Goal: Task Accomplishment & Management: Complete application form

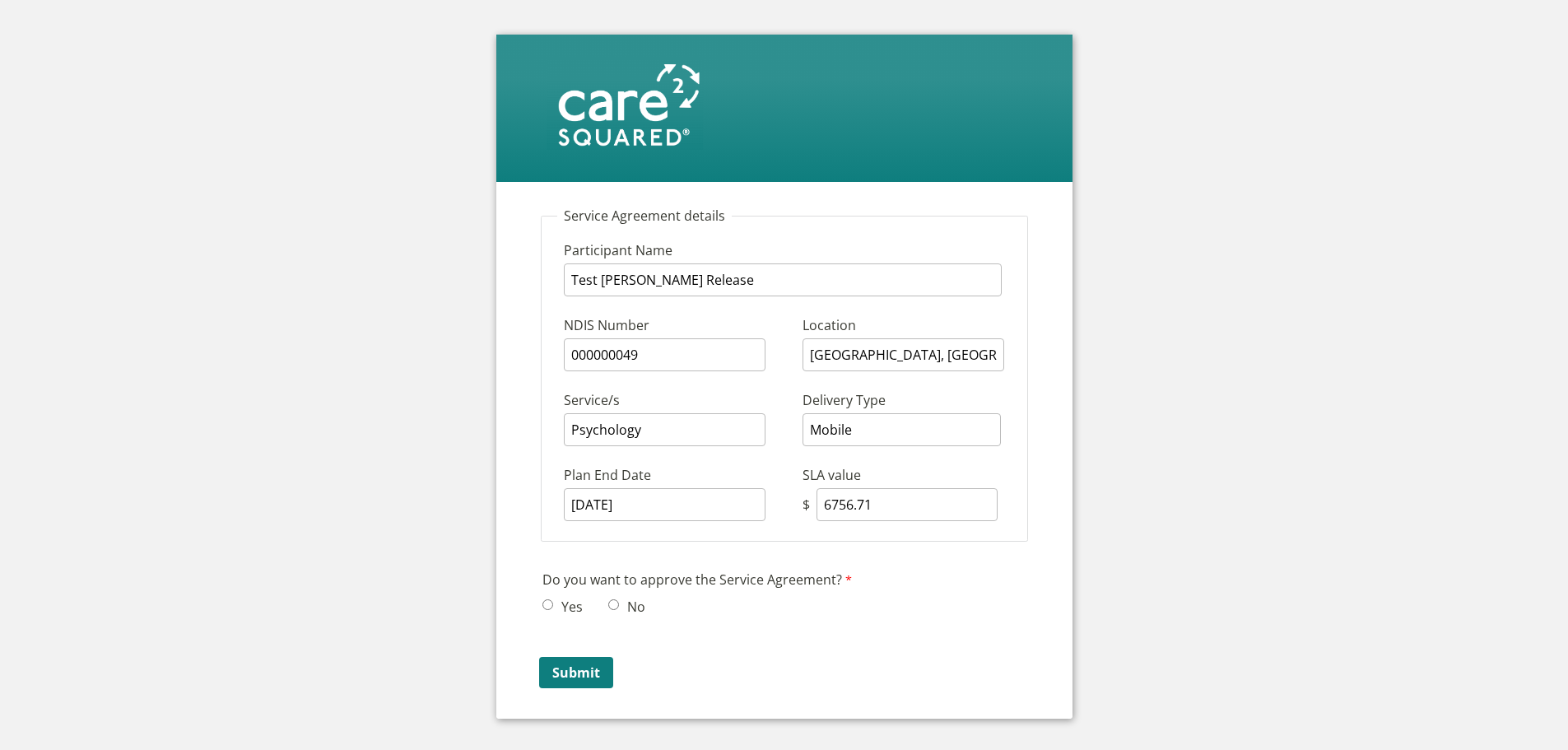
click at [547, 603] on input "Yes" at bounding box center [548, 604] width 10 height 10
radio input "true"
click at [569, 672] on input "Submit" at bounding box center [576, 672] width 74 height 31
click at [550, 606] on input "Yes" at bounding box center [548, 604] width 10 height 10
radio input "true"
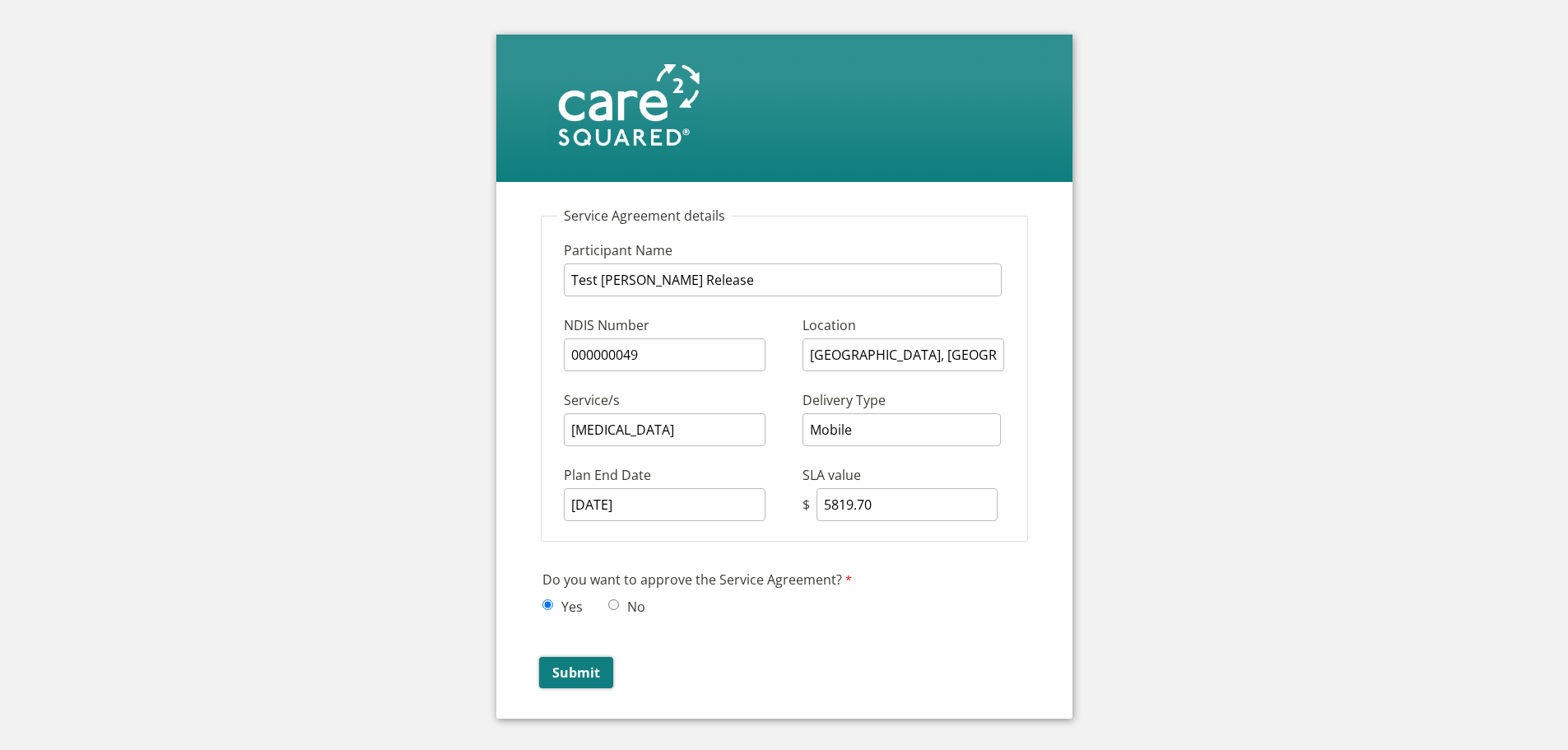
click at [565, 678] on input "Submit" at bounding box center [576, 672] width 74 height 31
